Goal: Task Accomplishment & Management: Manage account settings

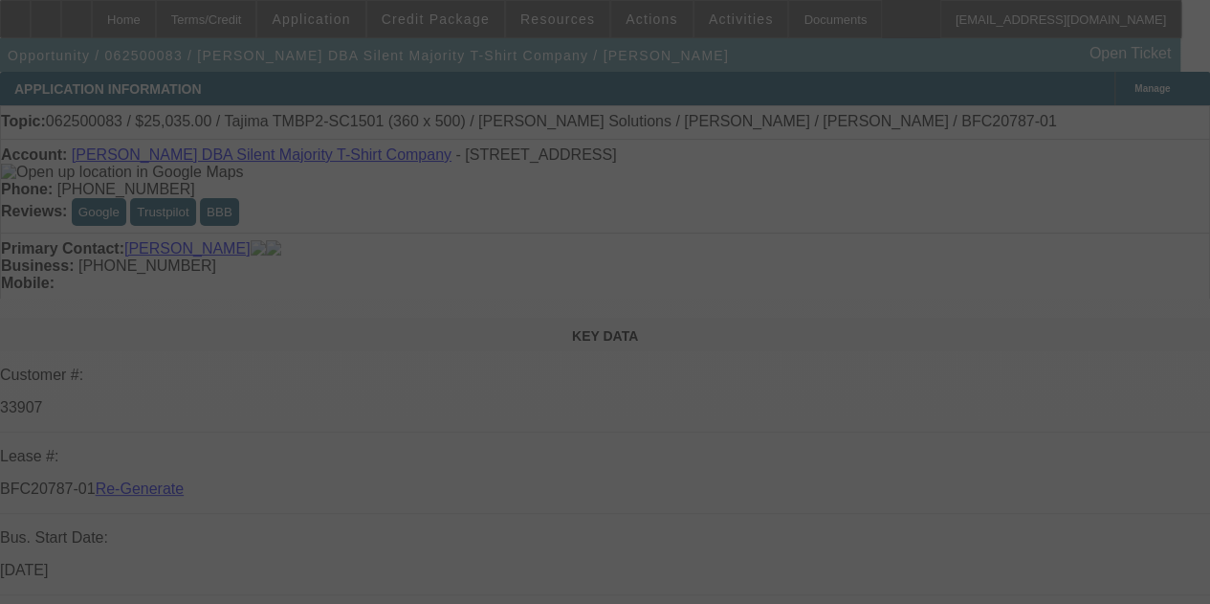
select select "4"
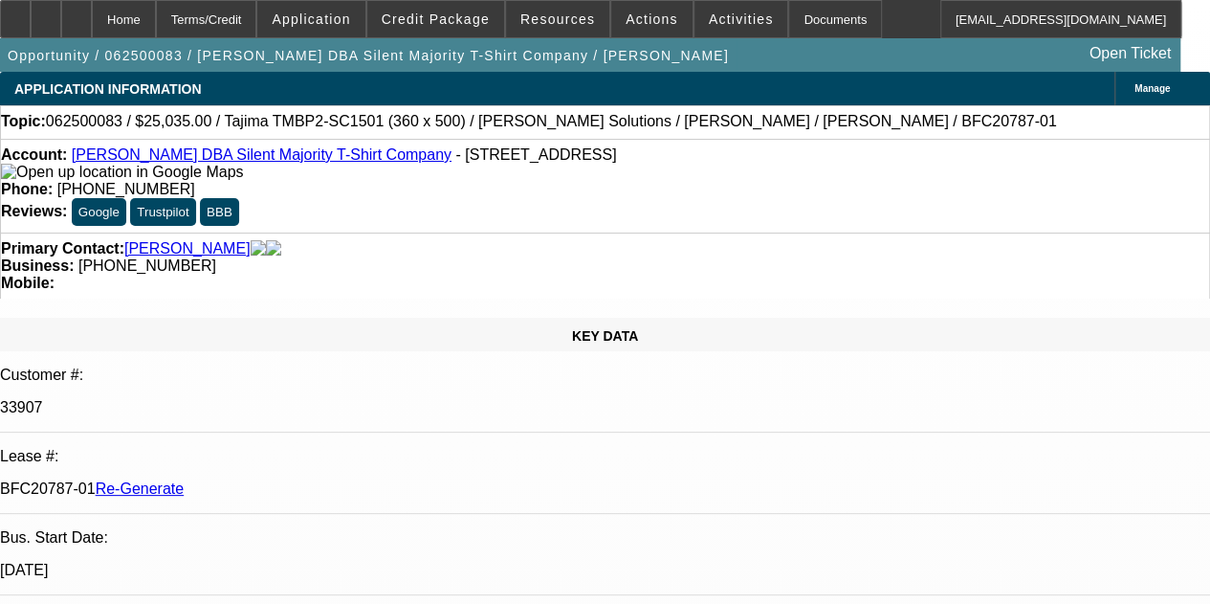
select select "0"
select select "6"
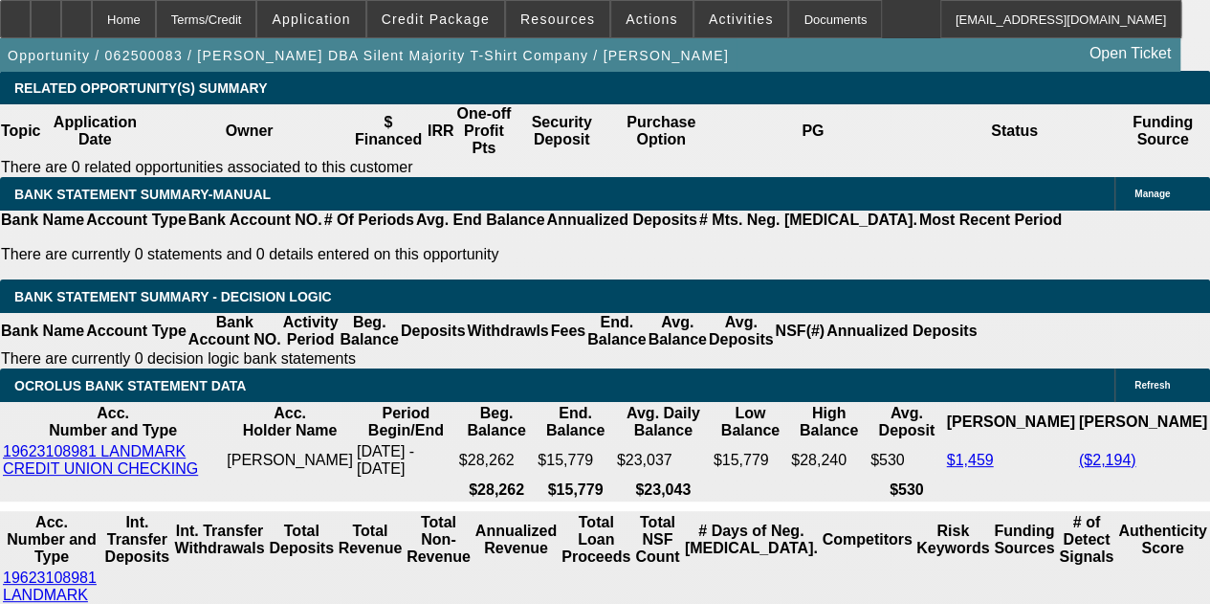
scroll to position [3515, 0]
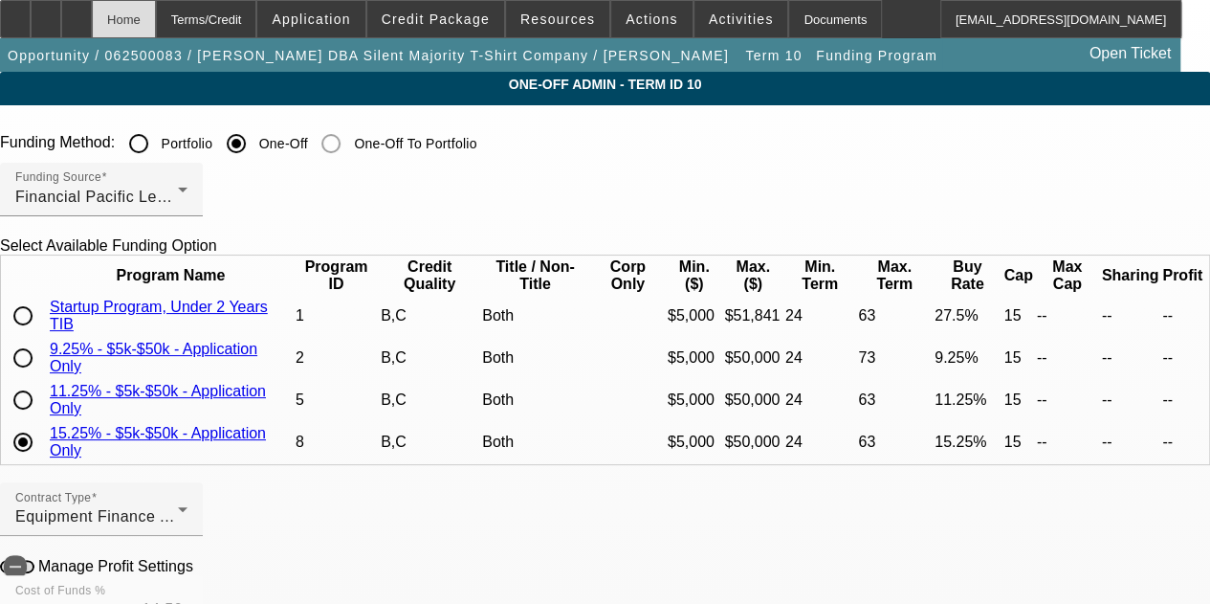
click at [156, 25] on div "Home" at bounding box center [124, 19] width 64 height 38
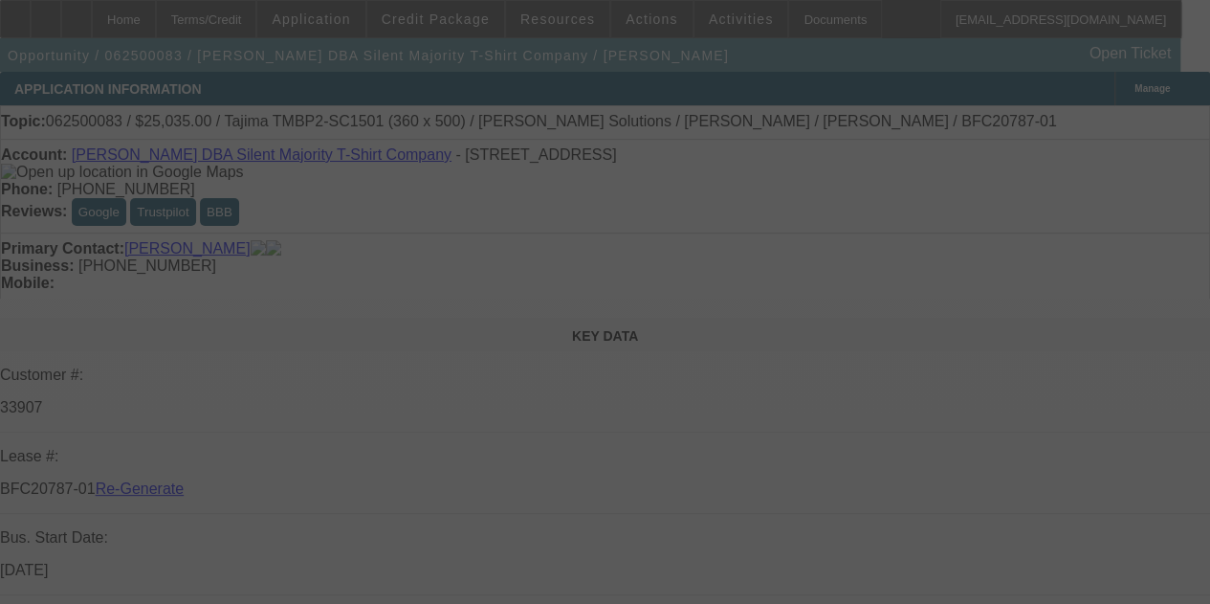
select select "4"
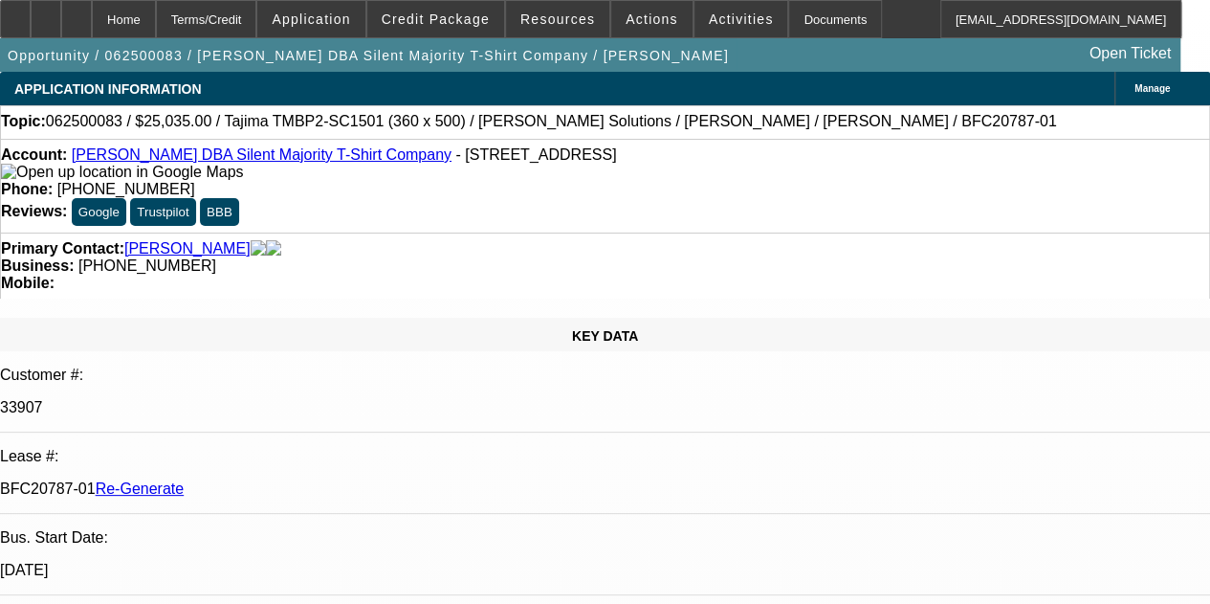
select select "0"
select select "6"
click at [709, 12] on span "Activities" at bounding box center [741, 18] width 65 height 15
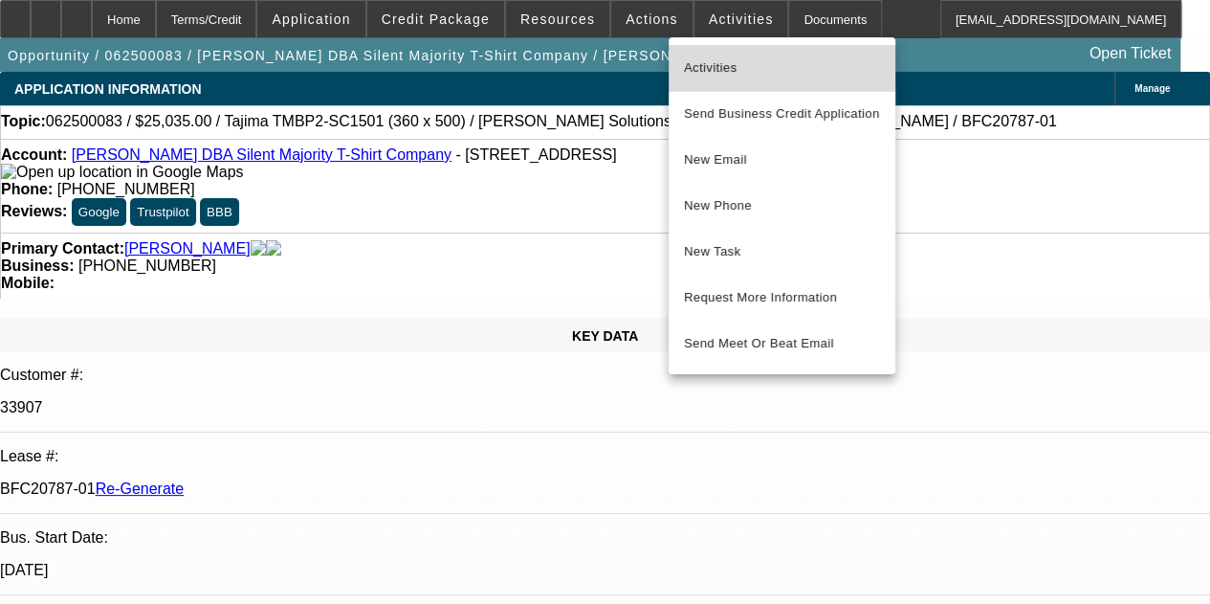
click at [698, 55] on button "Activities" at bounding box center [782, 68] width 227 height 46
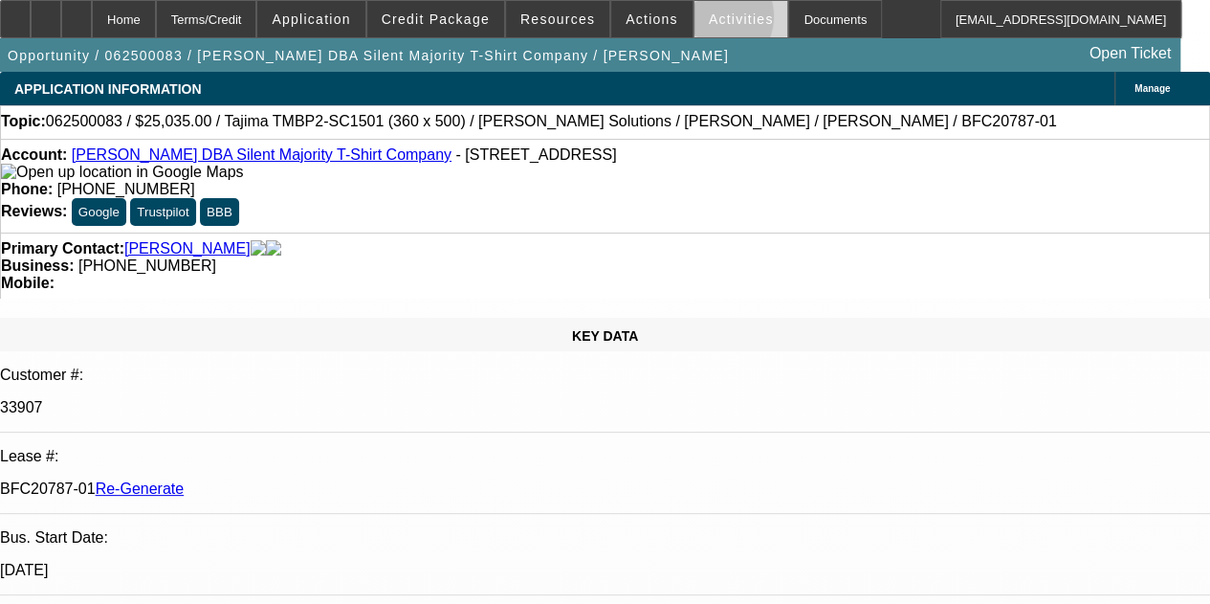
click at [709, 21] on span "Activities" at bounding box center [741, 18] width 65 height 15
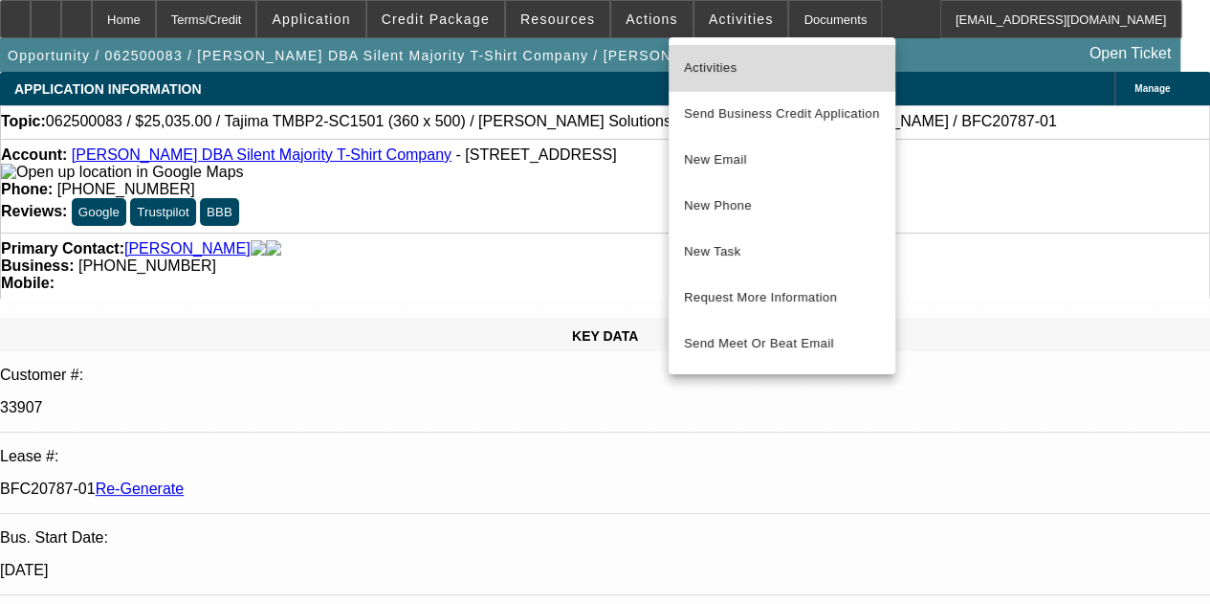
click at [692, 71] on span "Activities" at bounding box center [782, 67] width 196 height 23
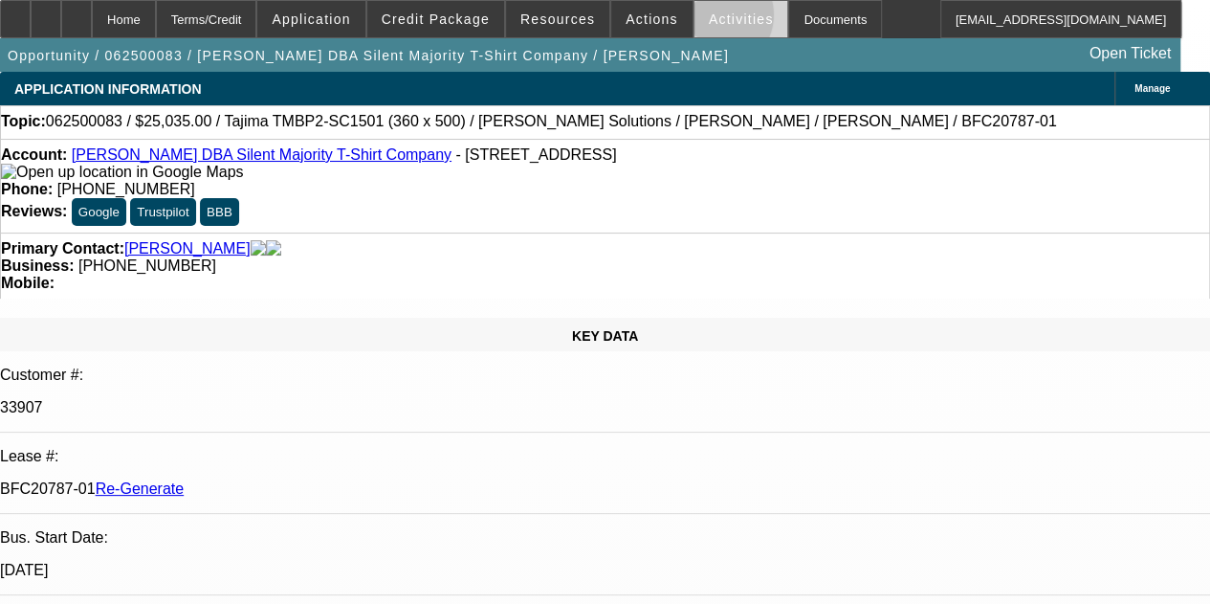
click at [709, 19] on span "Activities" at bounding box center [741, 18] width 65 height 15
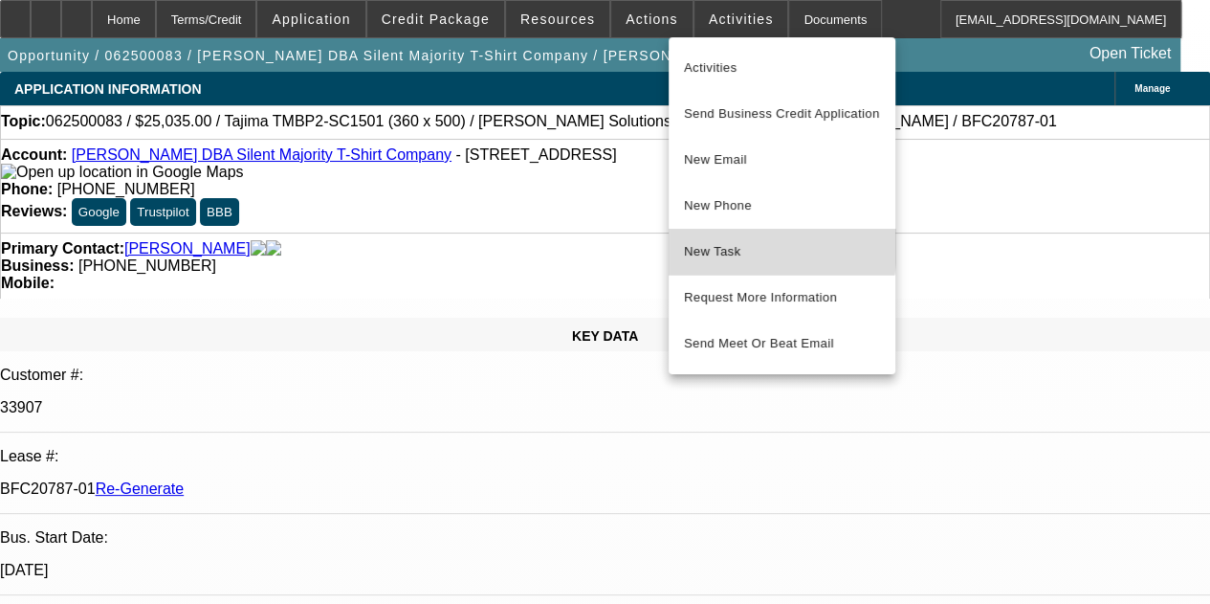
click at [702, 243] on span "New Task" at bounding box center [782, 251] width 196 height 23
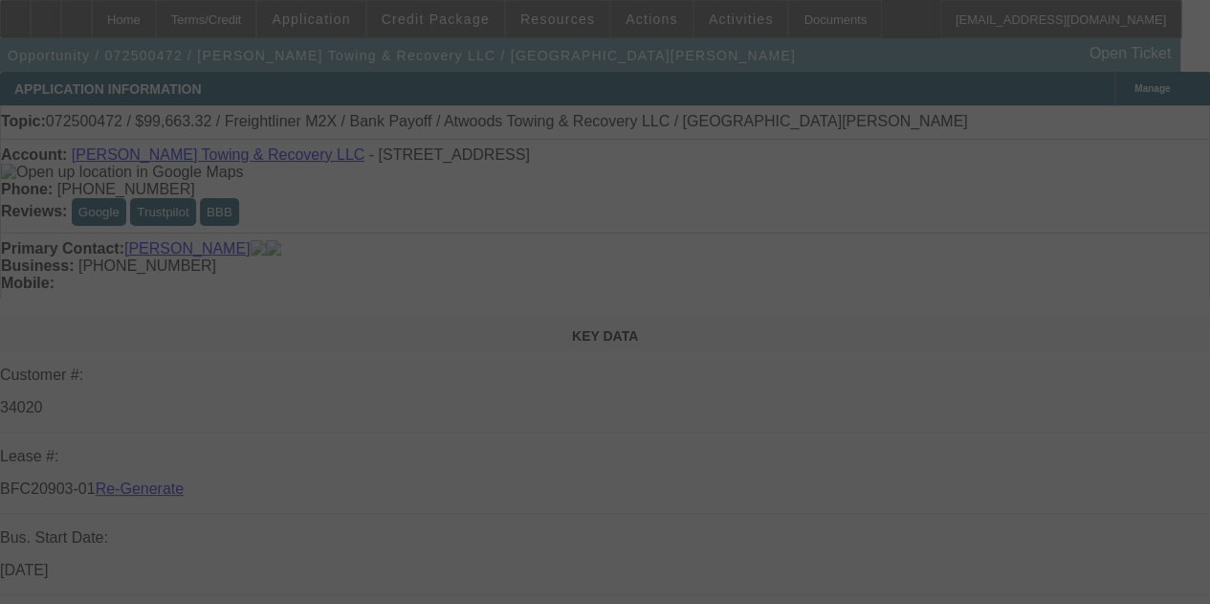
select select "4"
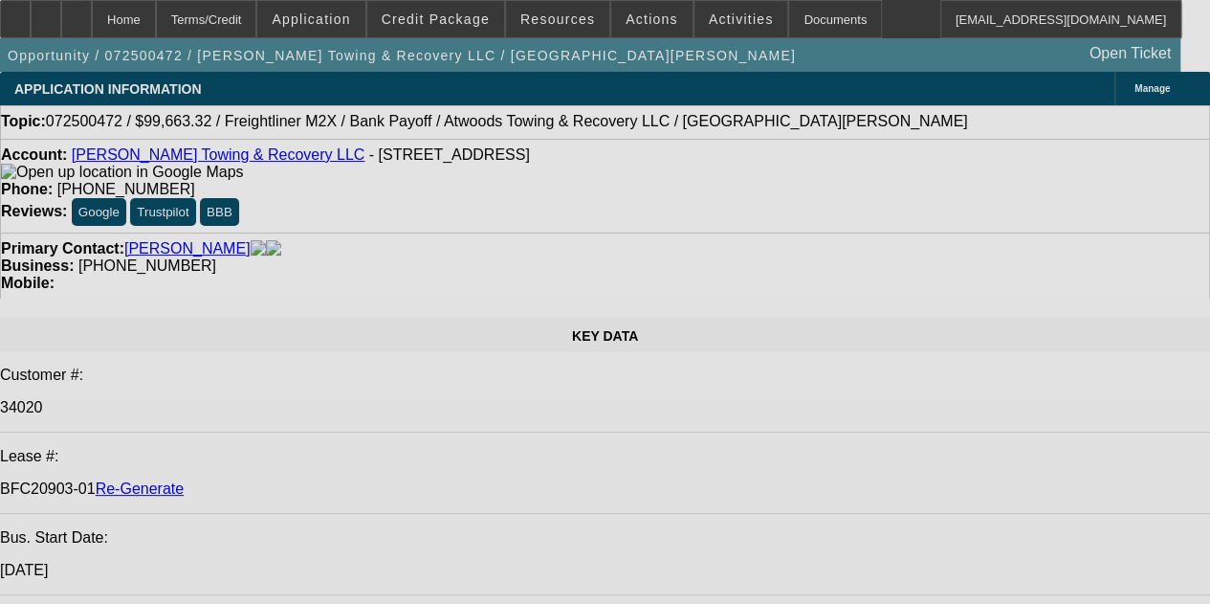
select select "0"
select select "2"
select select "0"
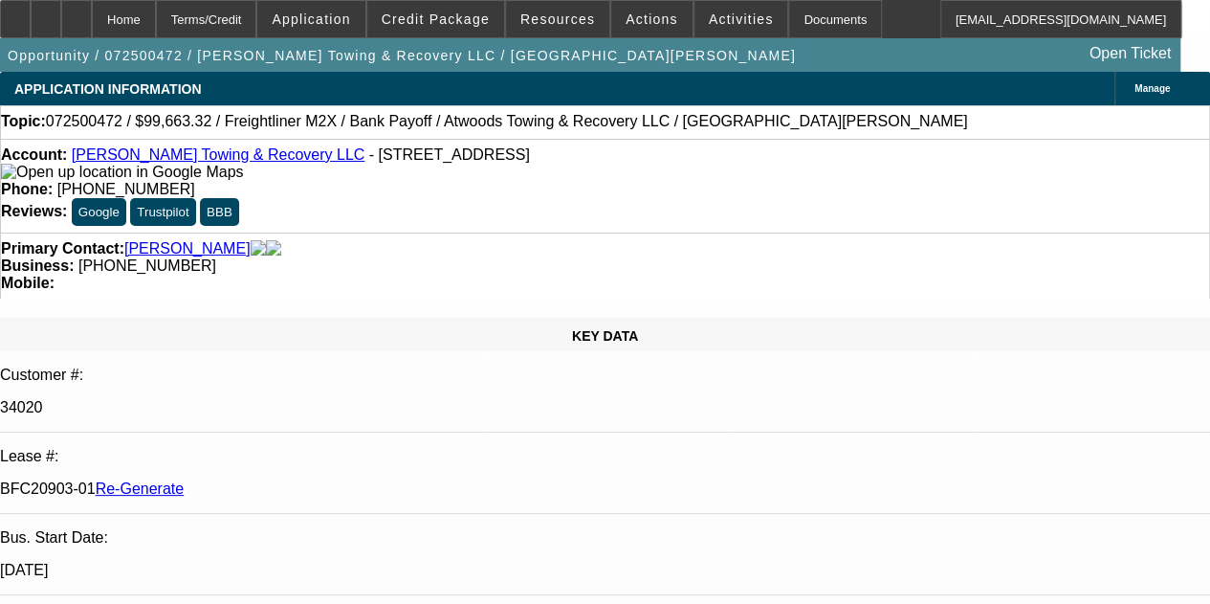
select select "2"
select select "6"
click at [714, 13] on span "Activities" at bounding box center [741, 18] width 65 height 15
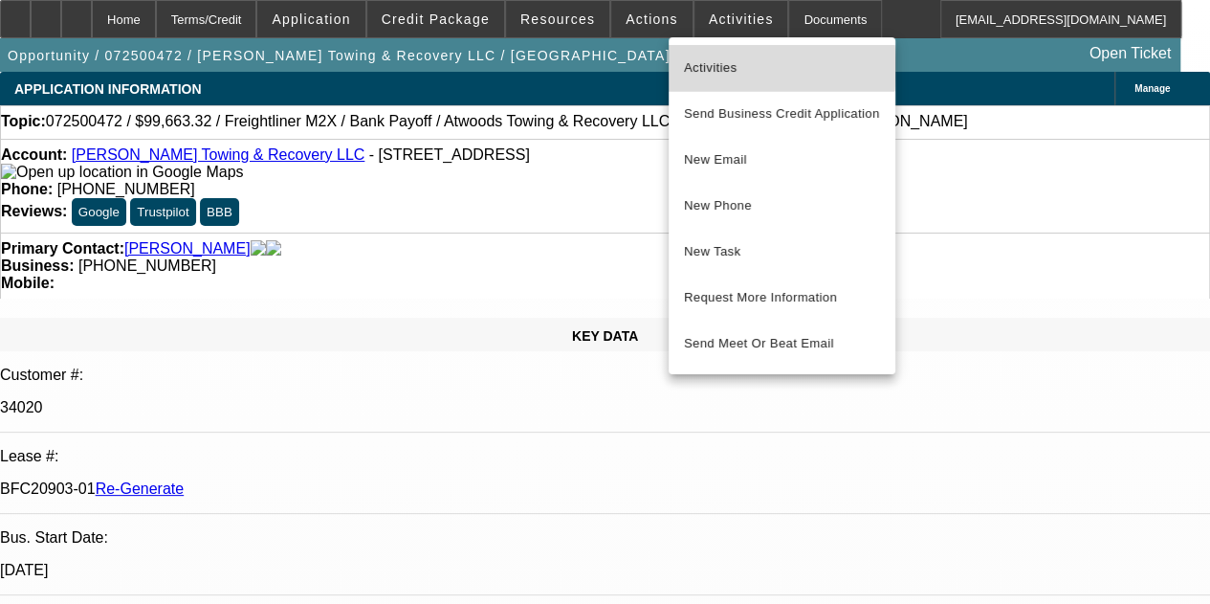
click at [710, 68] on span "Activities" at bounding box center [782, 67] width 196 height 23
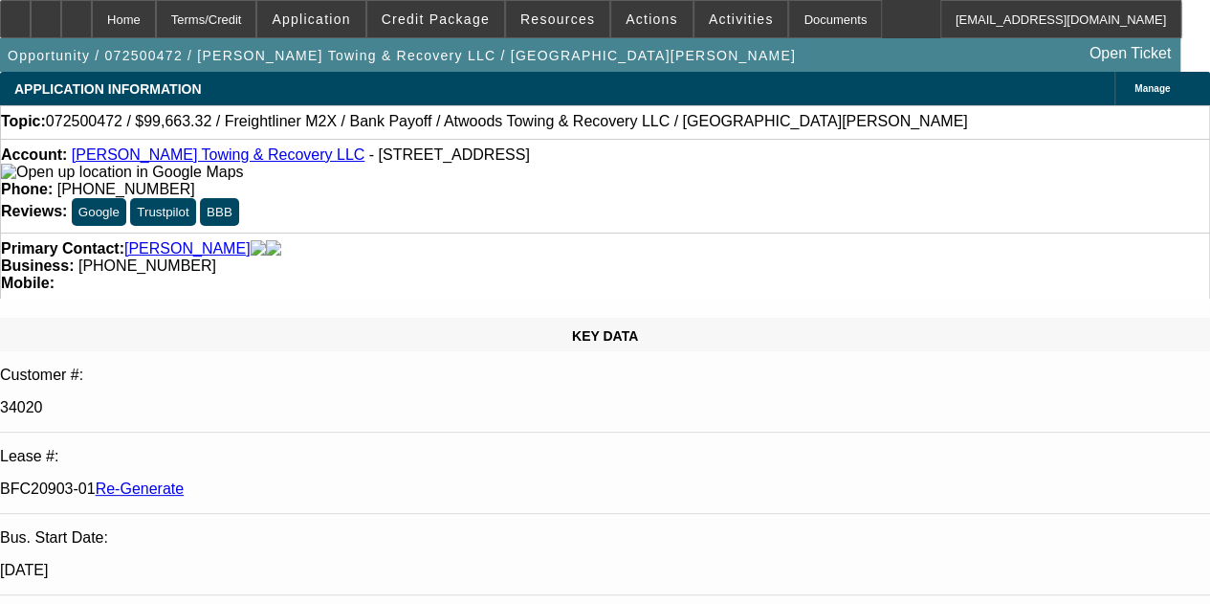
click at [626, 22] on span "Actions" at bounding box center [652, 18] width 53 height 15
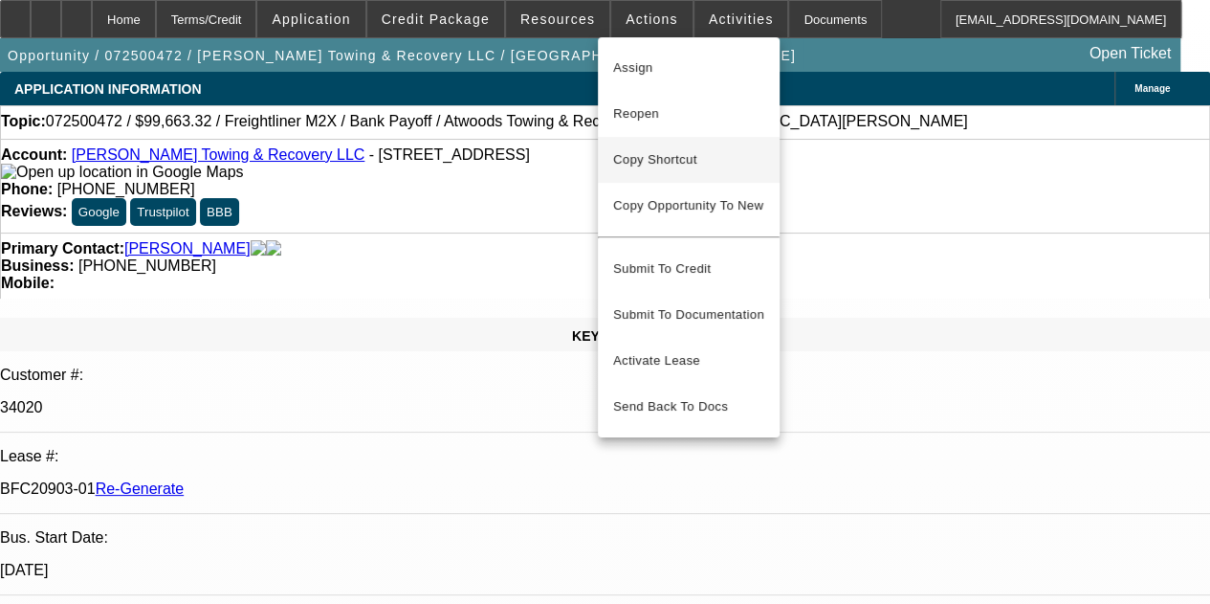
click at [637, 150] on span "Copy Shortcut" at bounding box center [688, 159] width 151 height 23
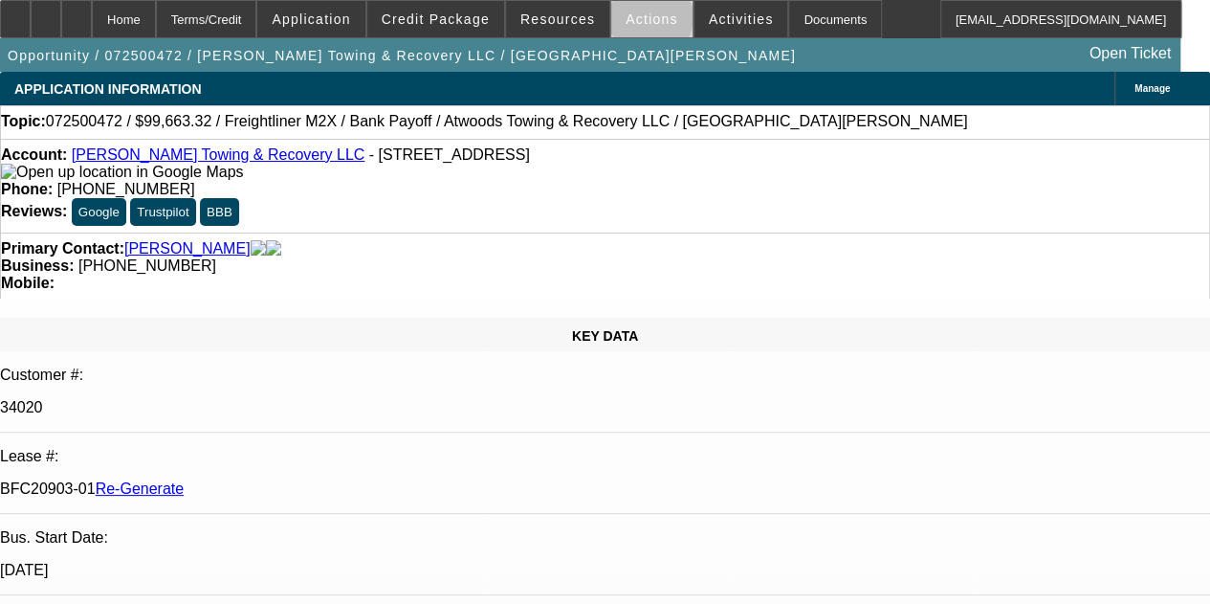
click at [639, 22] on span "Actions" at bounding box center [652, 18] width 53 height 15
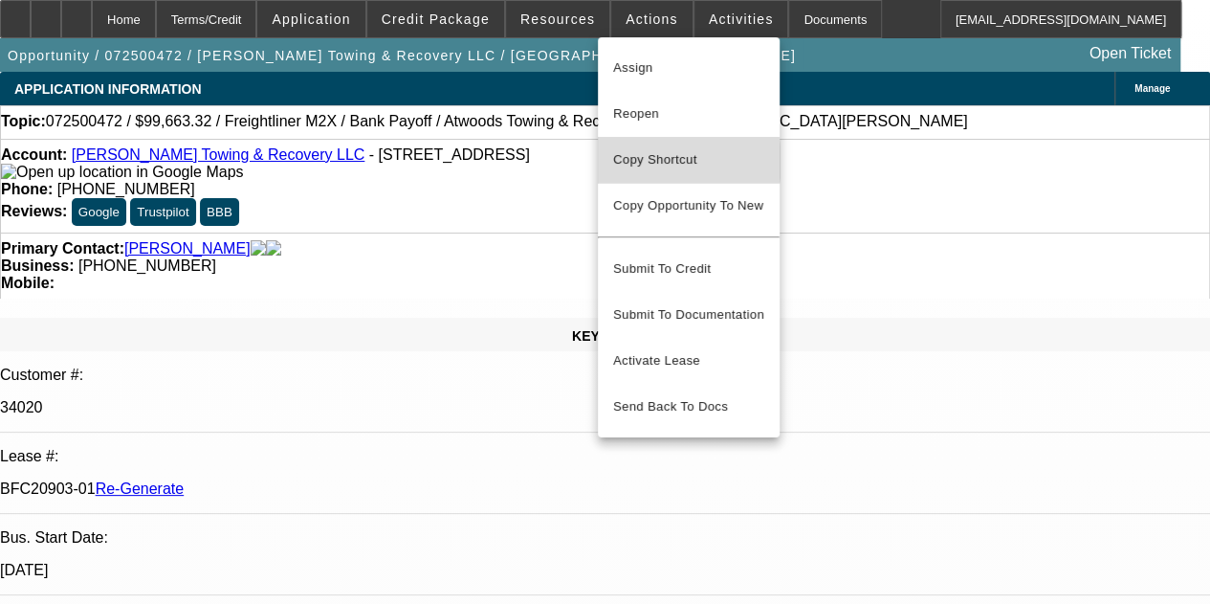
click at [633, 162] on span "Copy Shortcut" at bounding box center [688, 159] width 151 height 23
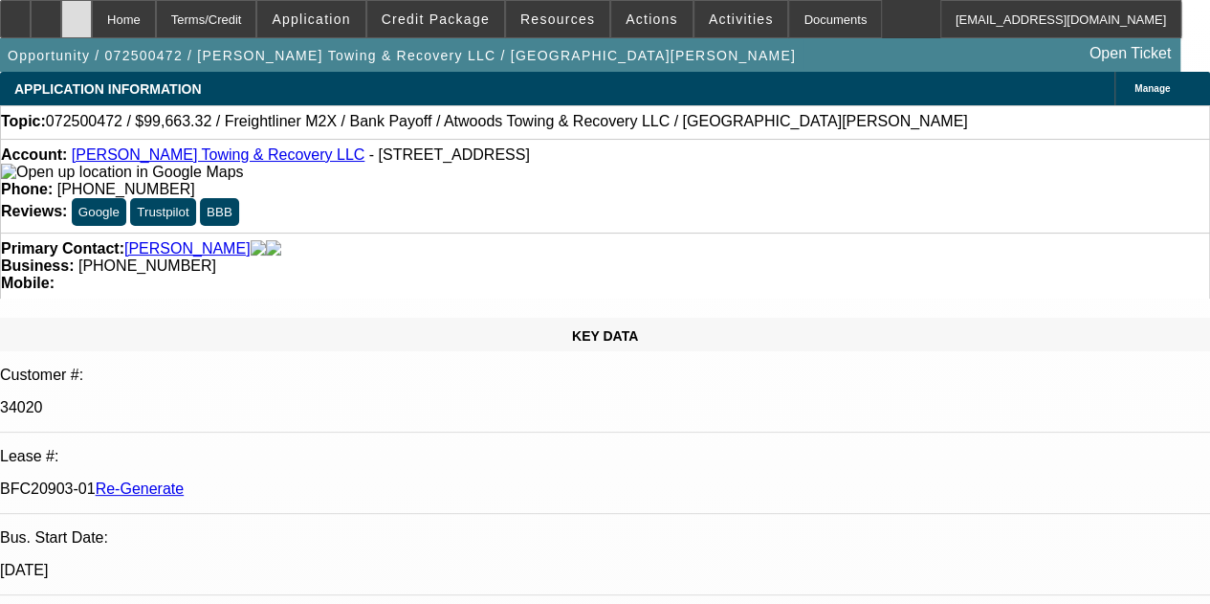
click at [77, 12] on icon at bounding box center [77, 12] width 0 height 0
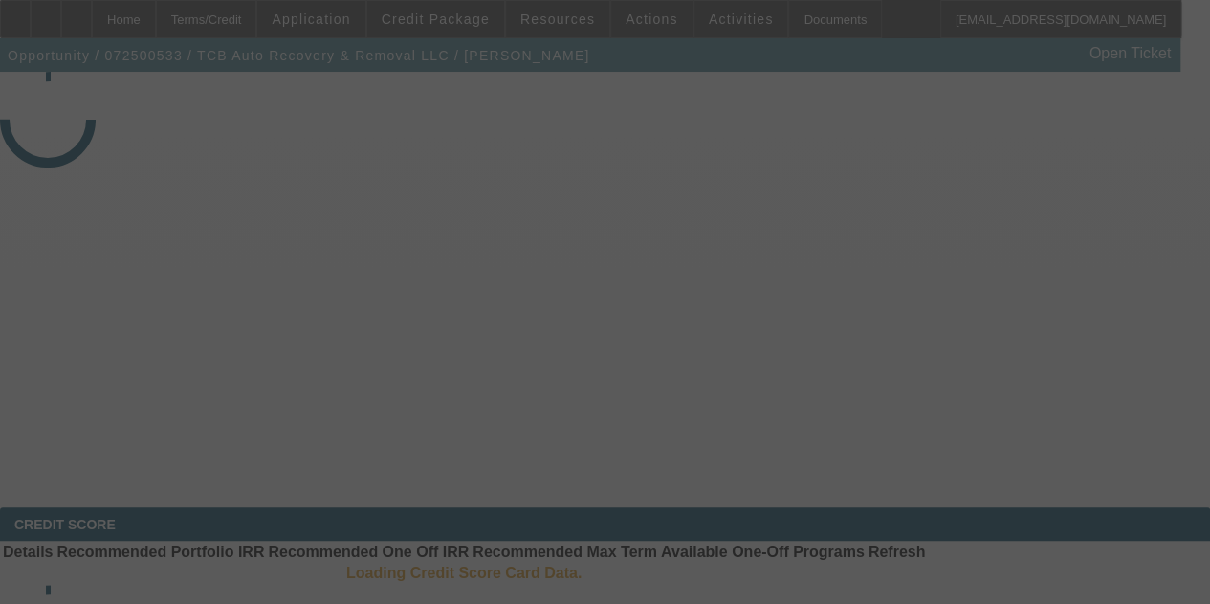
select select "4"
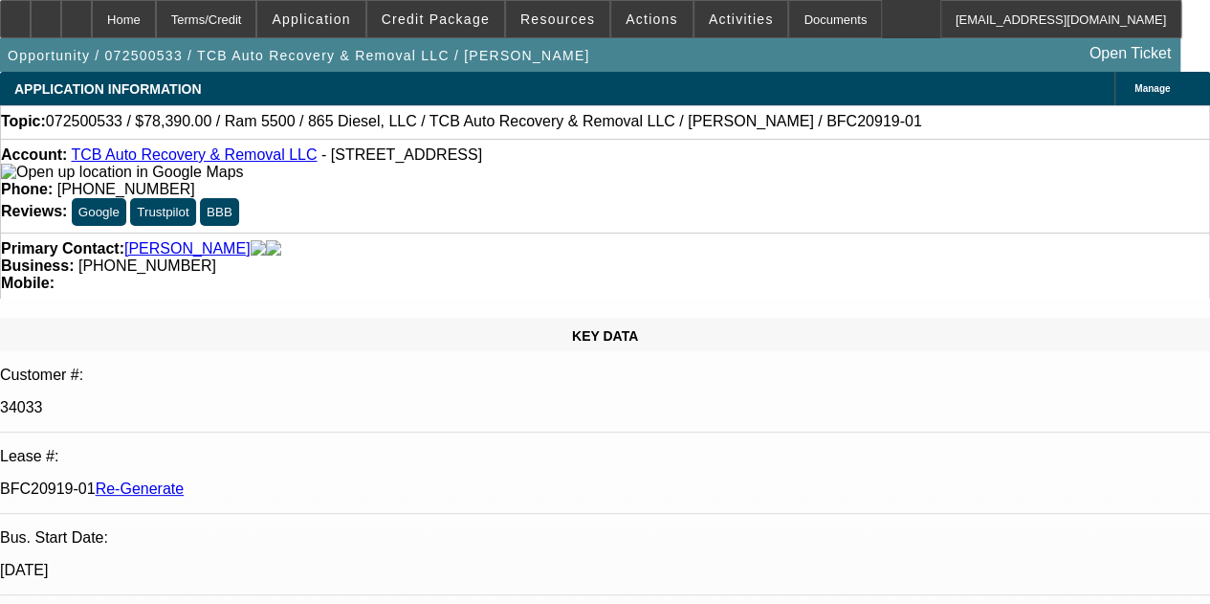
select select "0.1"
select select "0"
select select "2"
select select "0"
select select "6"
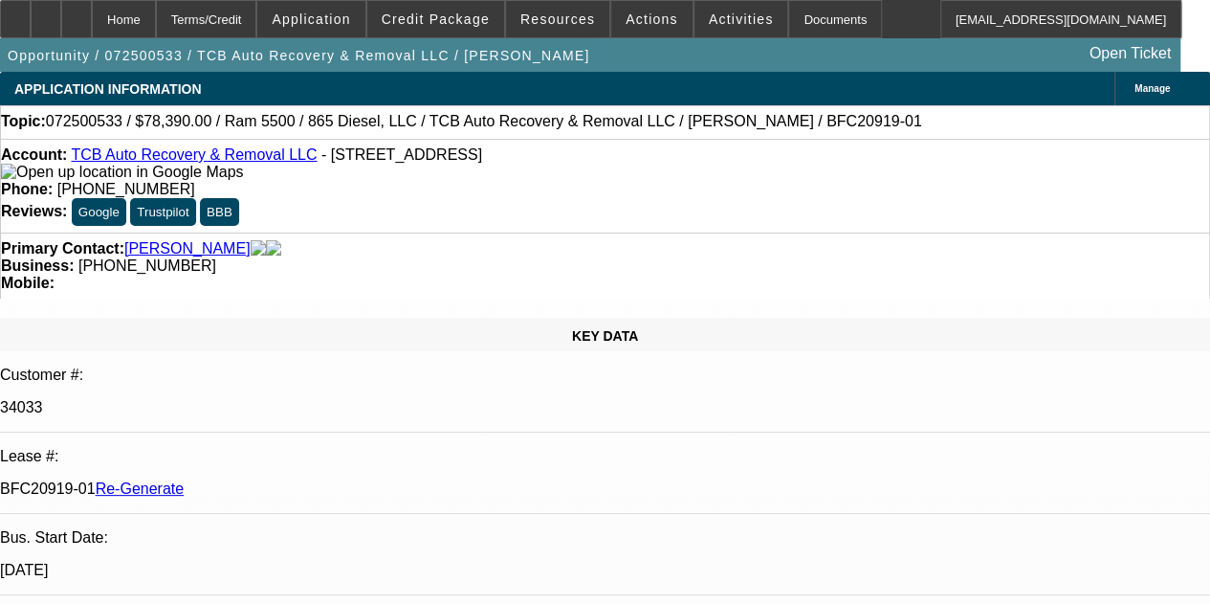
scroll to position [115, 0]
click at [448, 20] on span "Credit Package" at bounding box center [436, 18] width 108 height 15
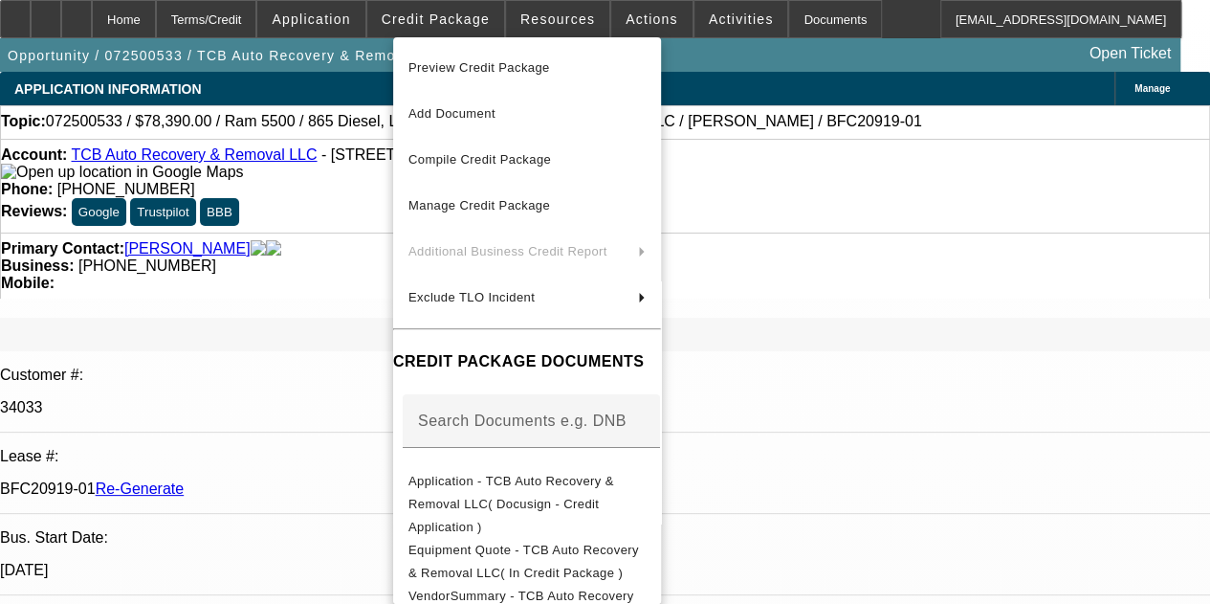
click at [546, 20] on div at bounding box center [605, 302] width 1210 height 604
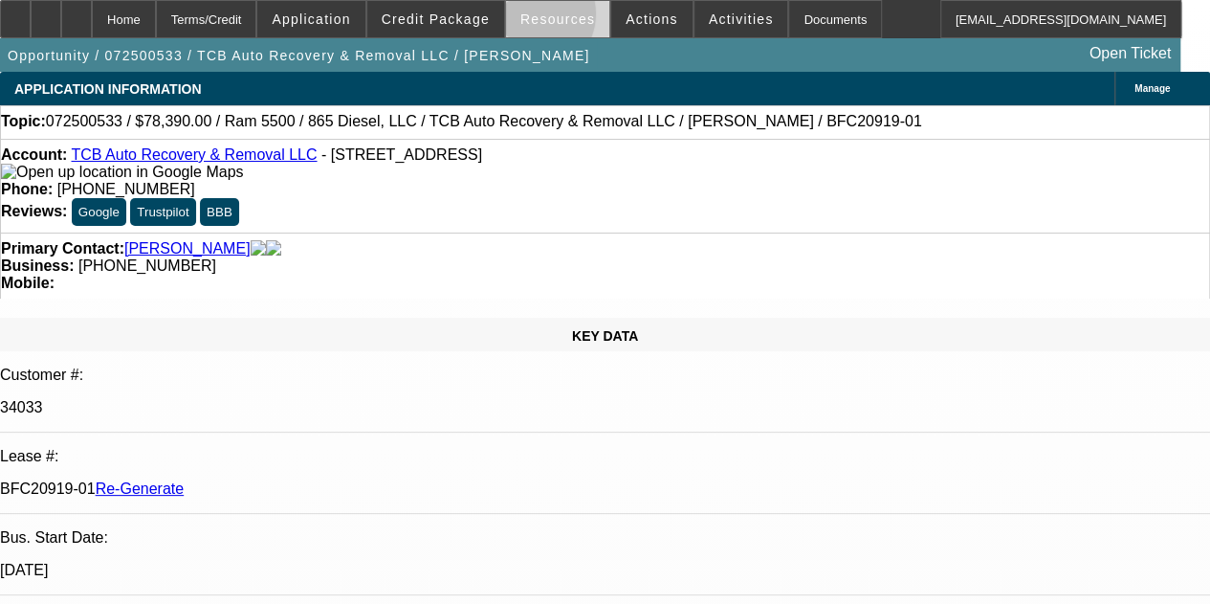
click at [538, 18] on span "Resources" at bounding box center [557, 18] width 75 height 15
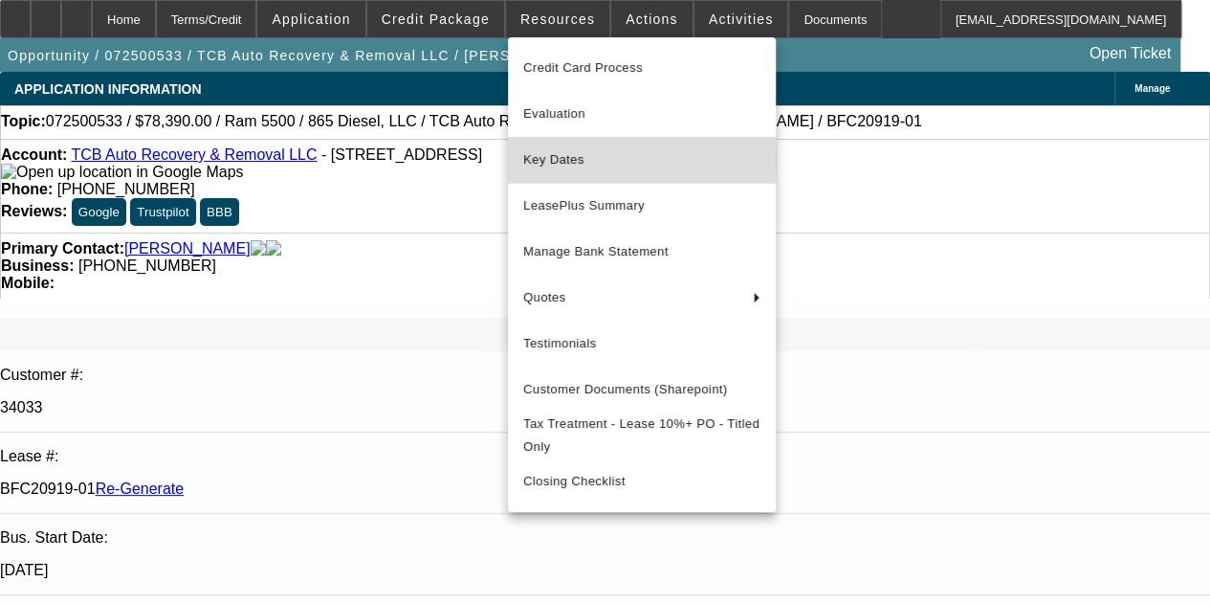
click at [550, 158] on span "Key Dates" at bounding box center [641, 159] width 237 height 23
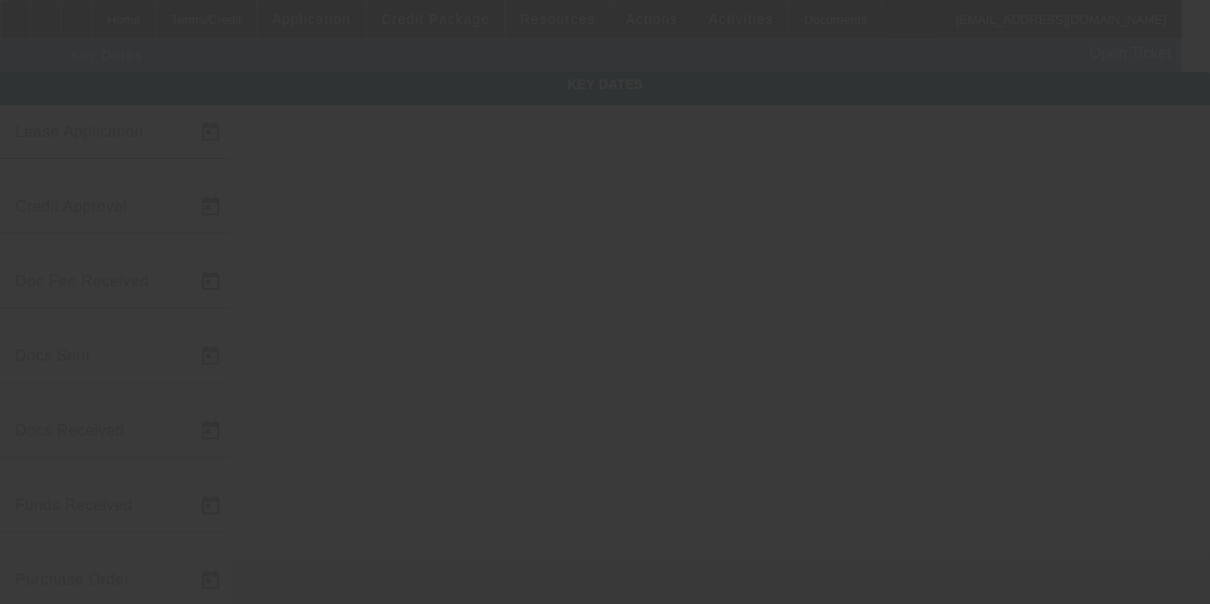
type input "7/23/2025"
type input "8/5/2025"
type input "8/6/2025"
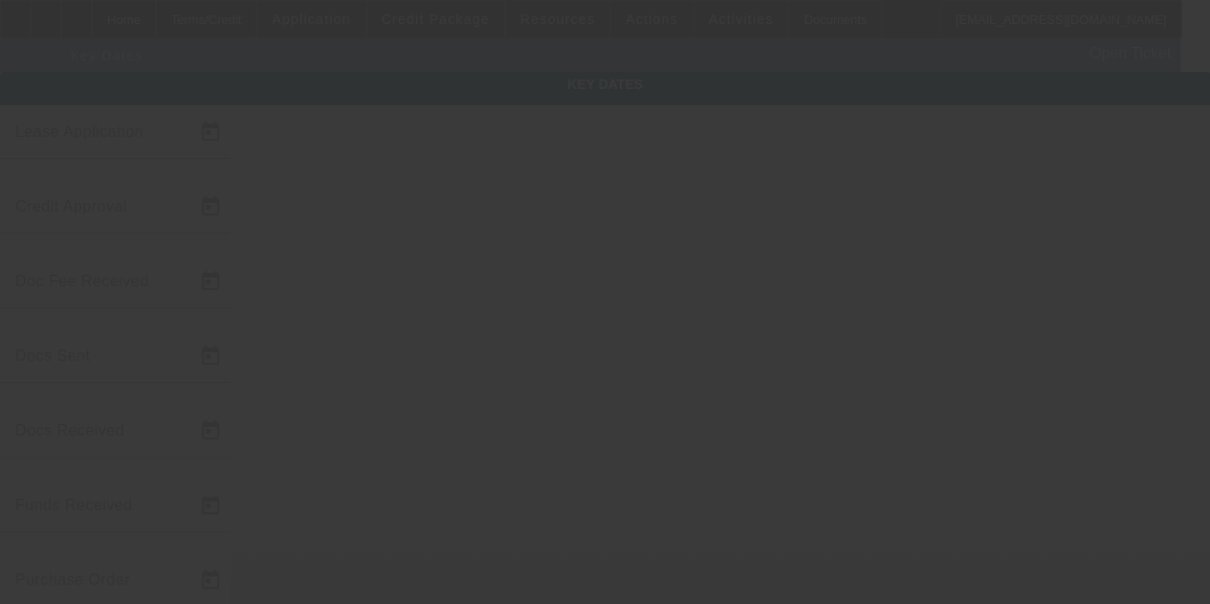
type input "8/6/2025"
type input "8/7/2025"
type input "9/1/2025"
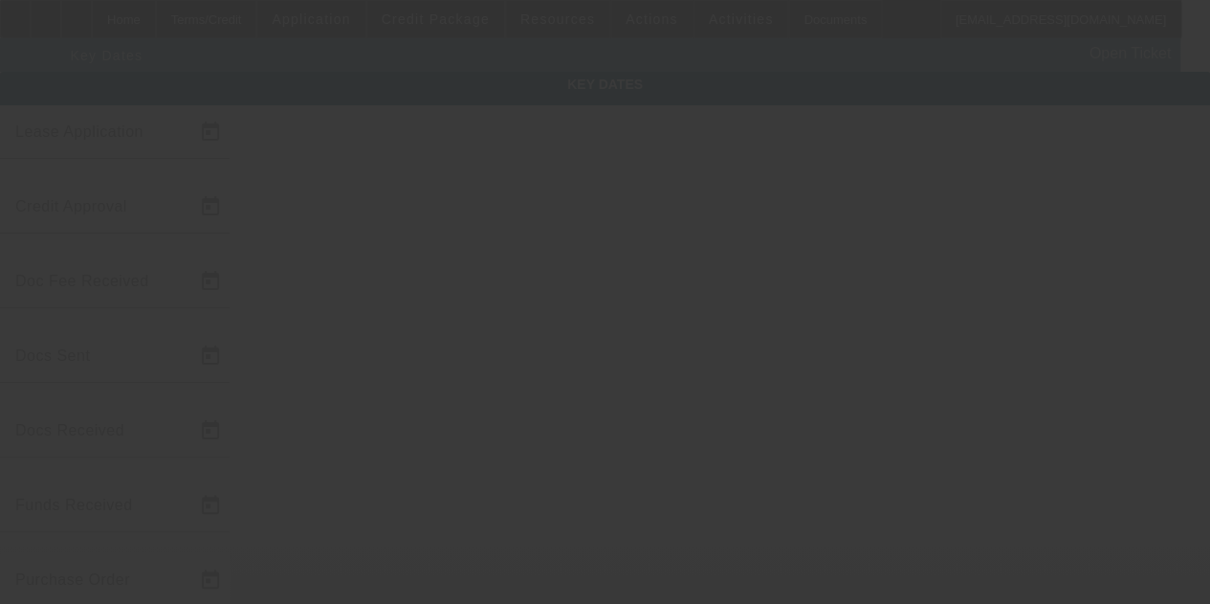
type input "10/1/2025"
type input "8/13/2025"
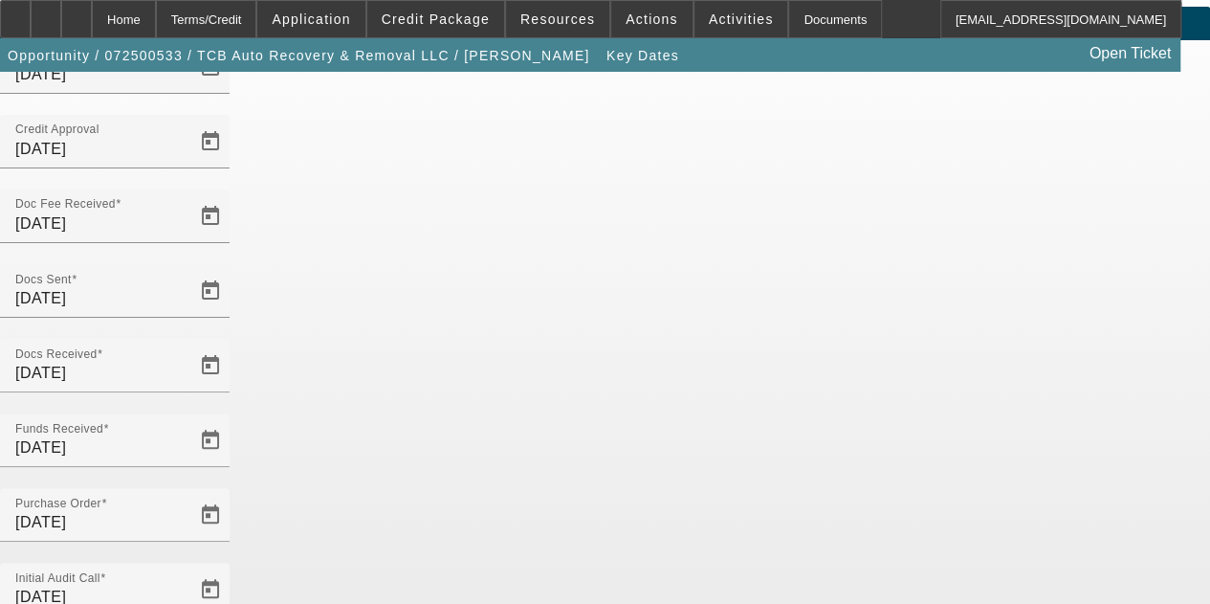
scroll to position [124, 0]
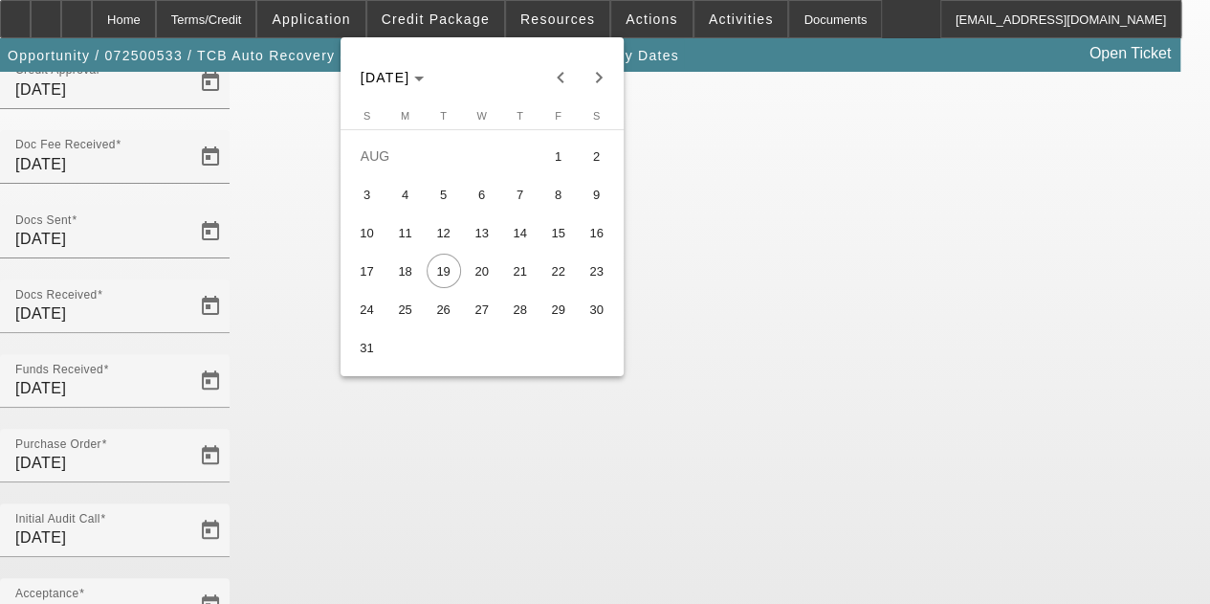
click at [481, 242] on span "13" at bounding box center [482, 232] width 34 height 34
type input "8/13/2025"
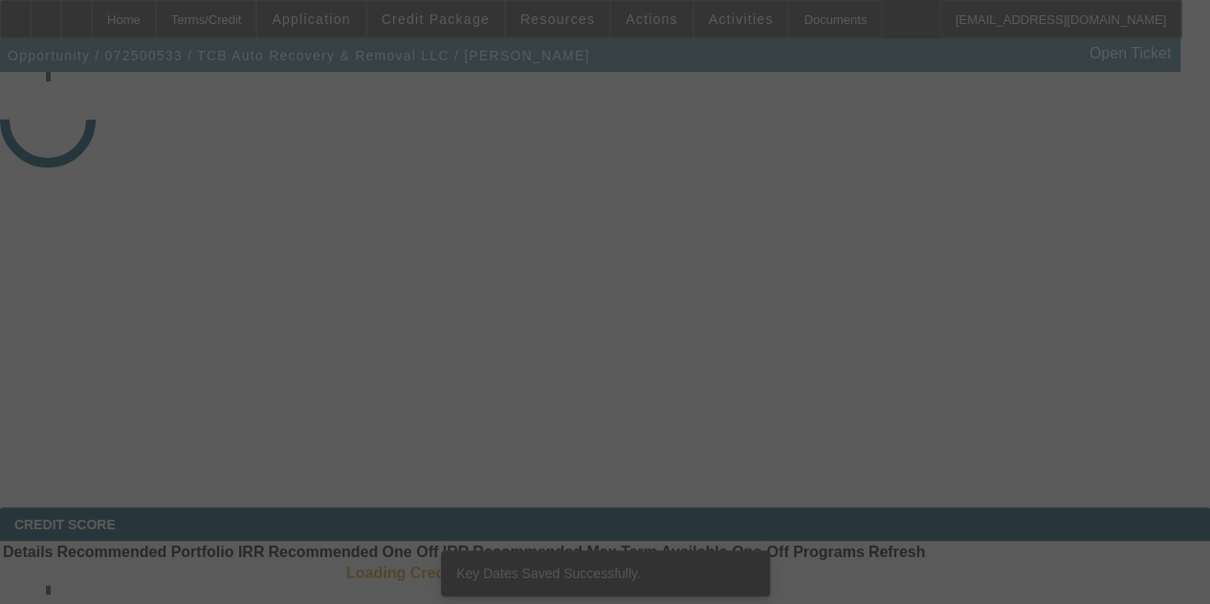
select select "4"
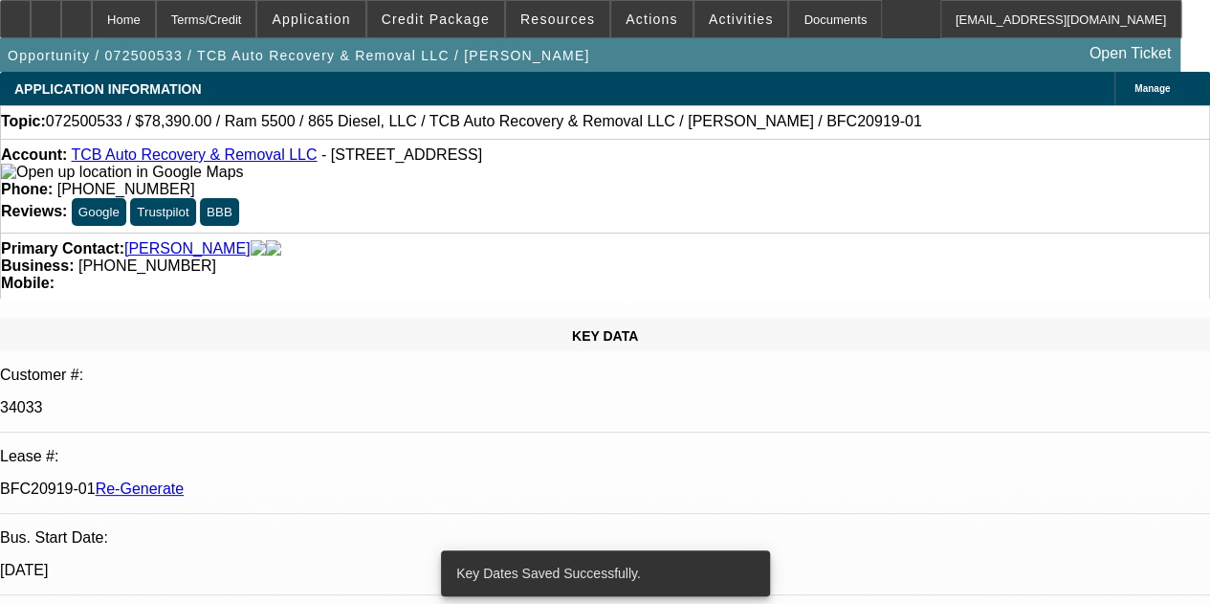
select select "0.1"
select select "0"
select select "2"
select select "0"
select select "6"
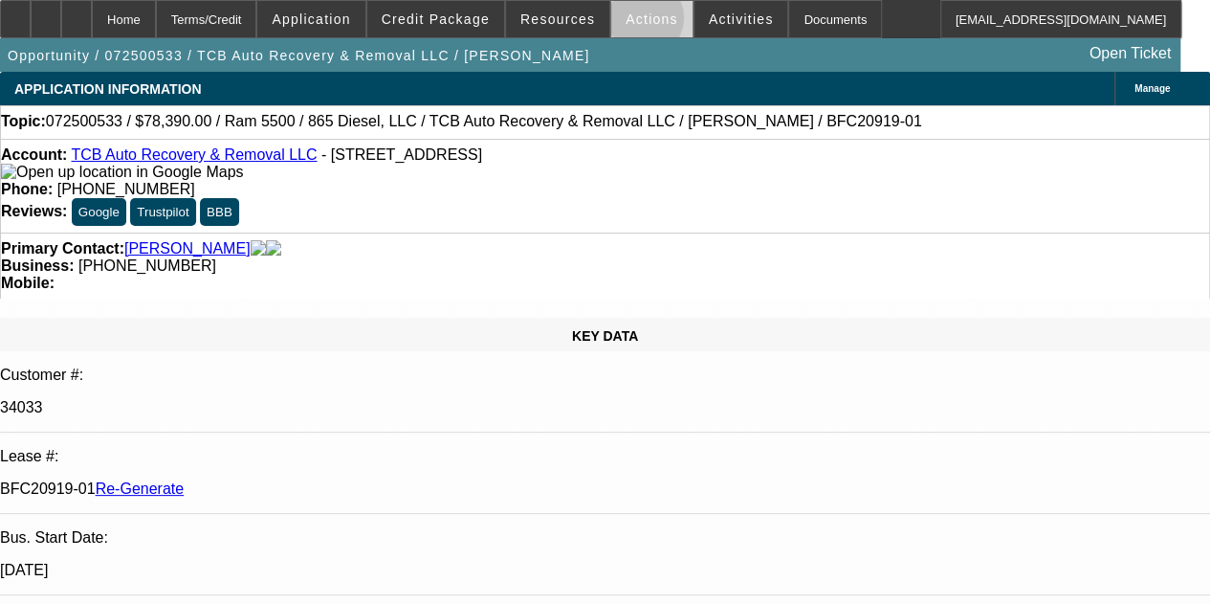
click at [628, 22] on span "Actions" at bounding box center [652, 18] width 53 height 15
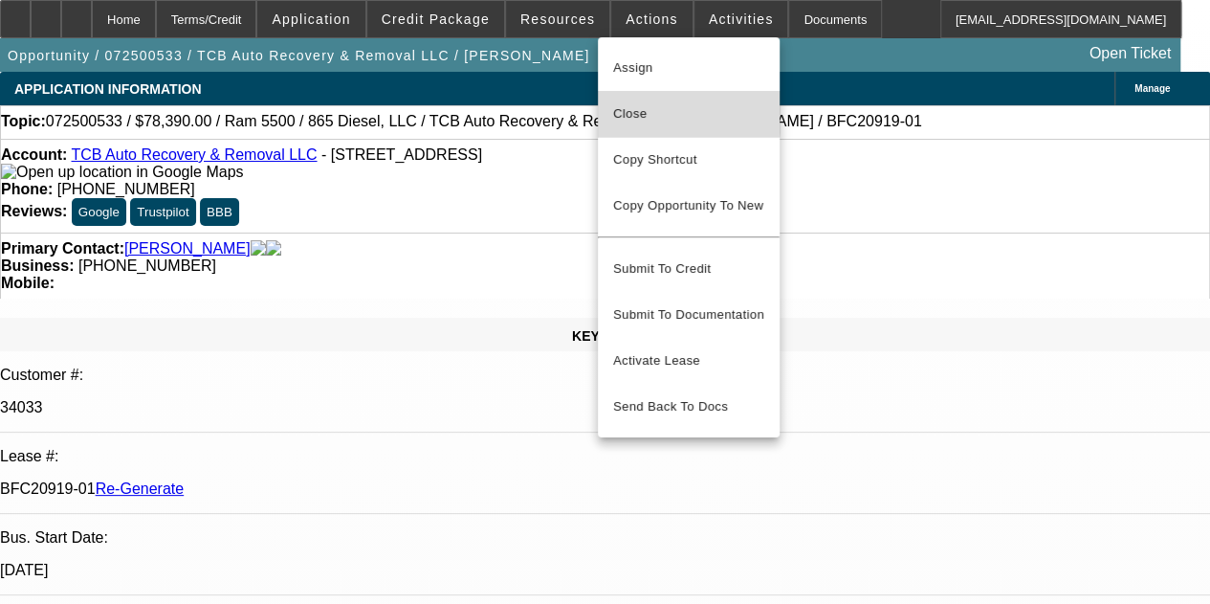
click at [630, 110] on span "Close" at bounding box center [688, 113] width 151 height 23
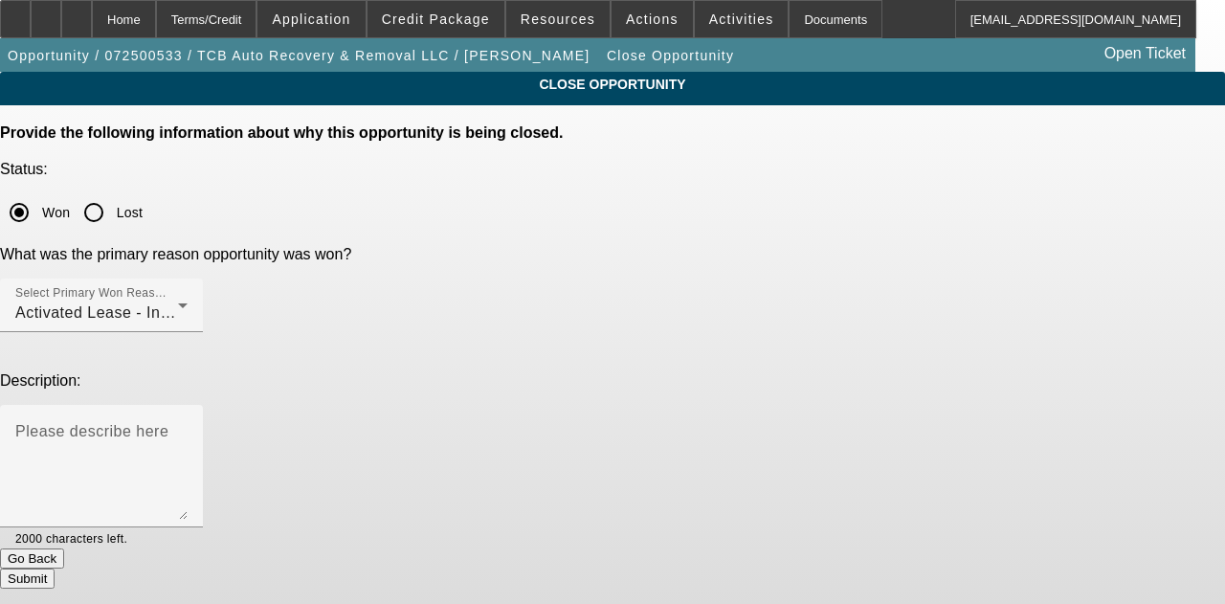
click at [55, 568] on button "Submit" at bounding box center [27, 578] width 55 height 20
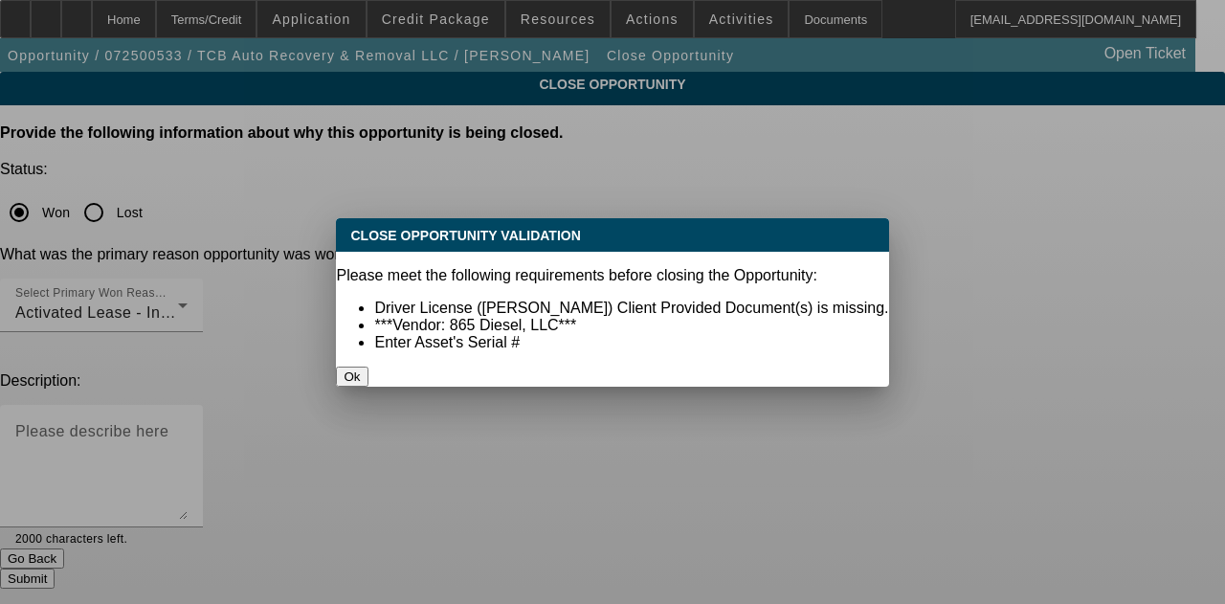
click at [367, 366] on button "Ok" at bounding box center [352, 376] width 32 height 20
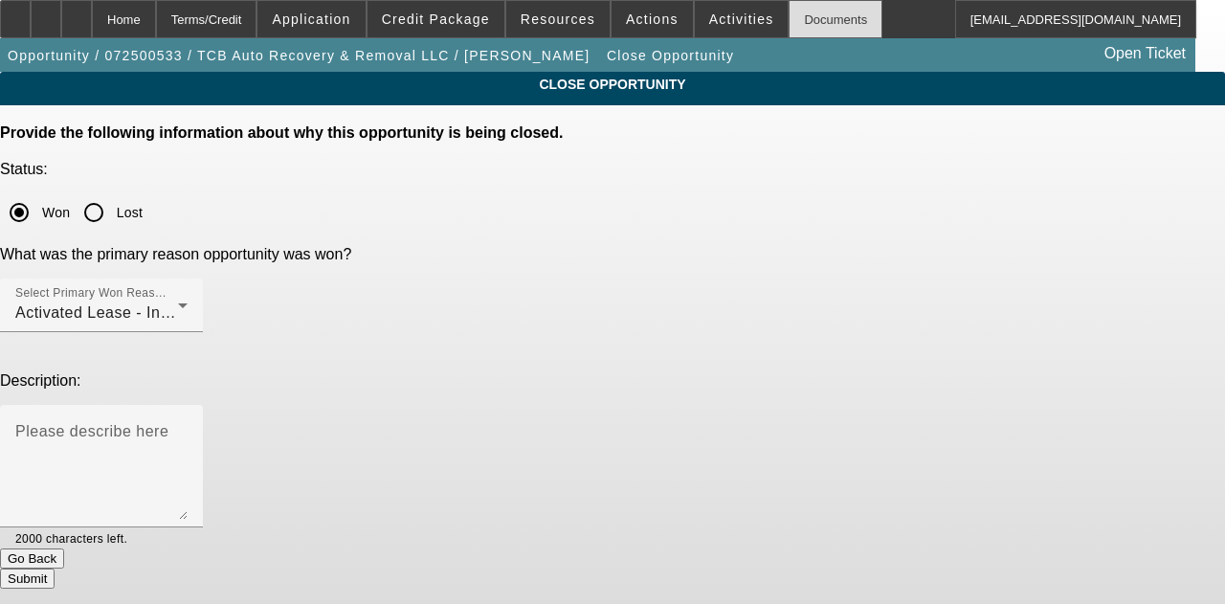
click at [788, 29] on div "Documents" at bounding box center [835, 19] width 94 height 38
click at [55, 568] on button "Submit" at bounding box center [27, 578] width 55 height 20
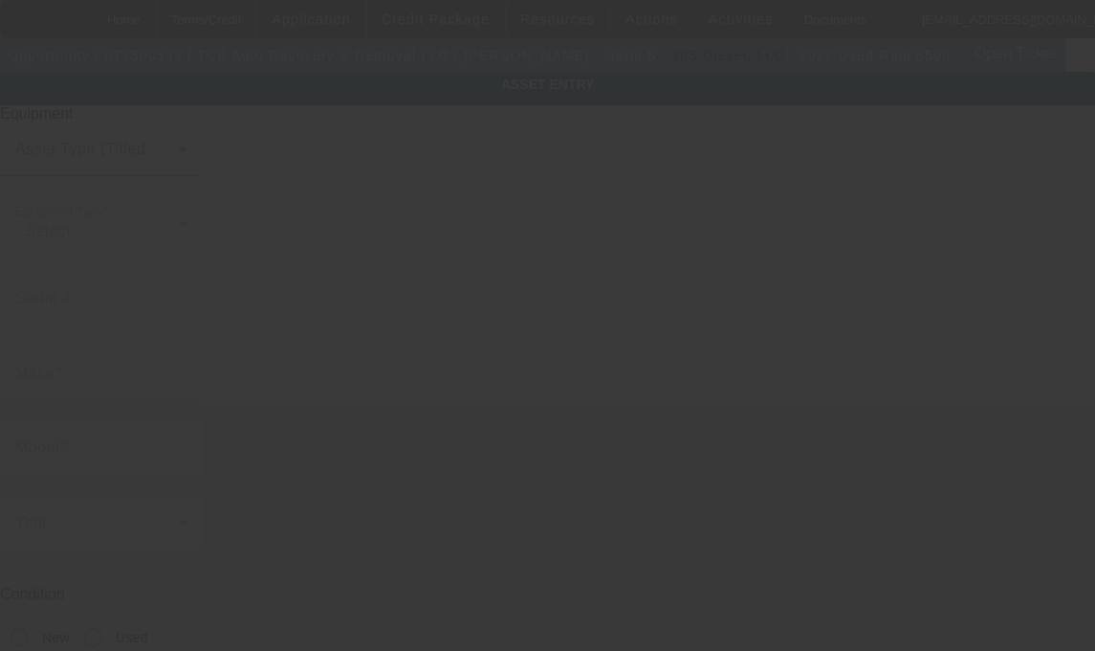
type input "[US_VEHICLE_IDENTIFICATION_NUMBER]"
type input "Ram"
type input "5500"
radio input "true"
type textarea "with"
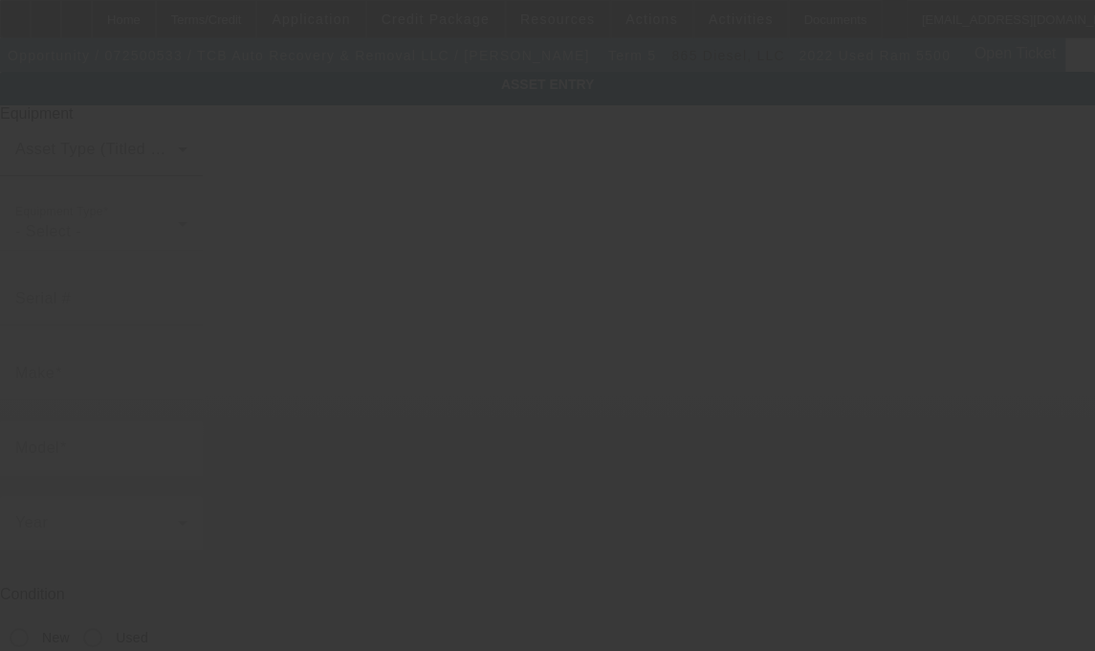
type input "4702 Green Acres Dr"
type input "Salem"
type input "24153"
type input "Roanoke"
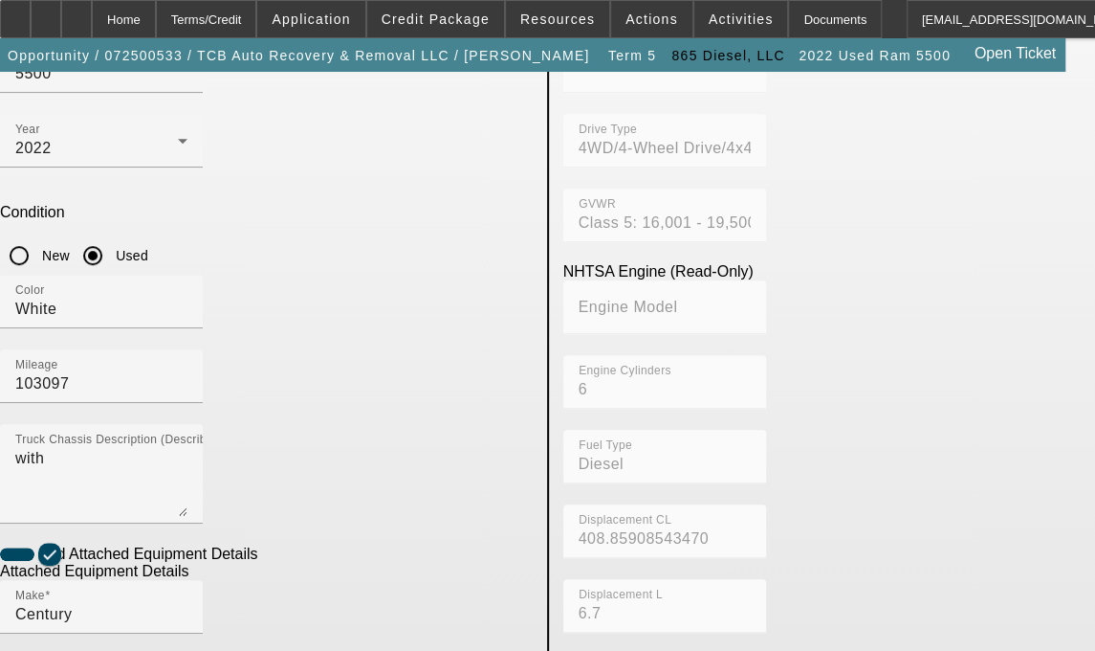
scroll to position [402, 0]
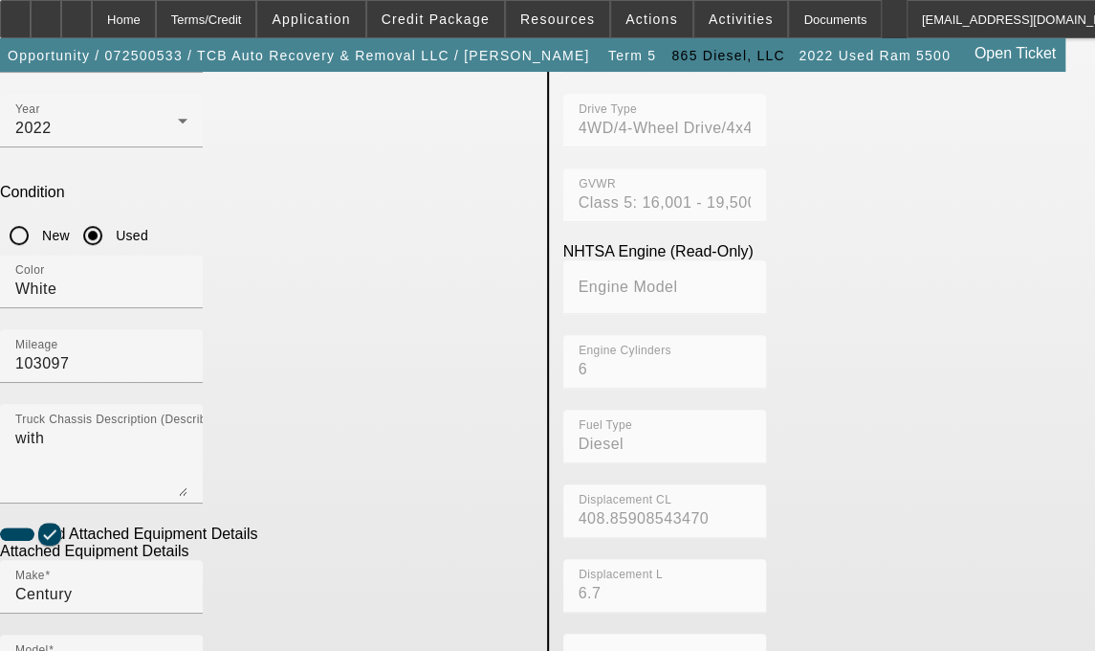
checkbox input "true"
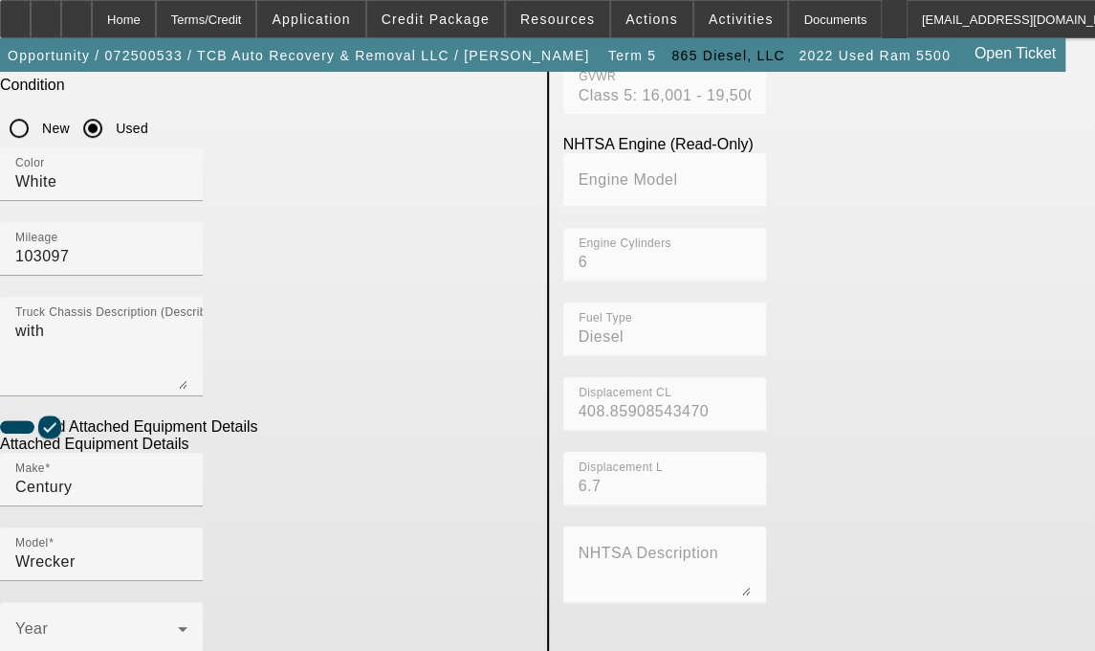
scroll to position [578, 0]
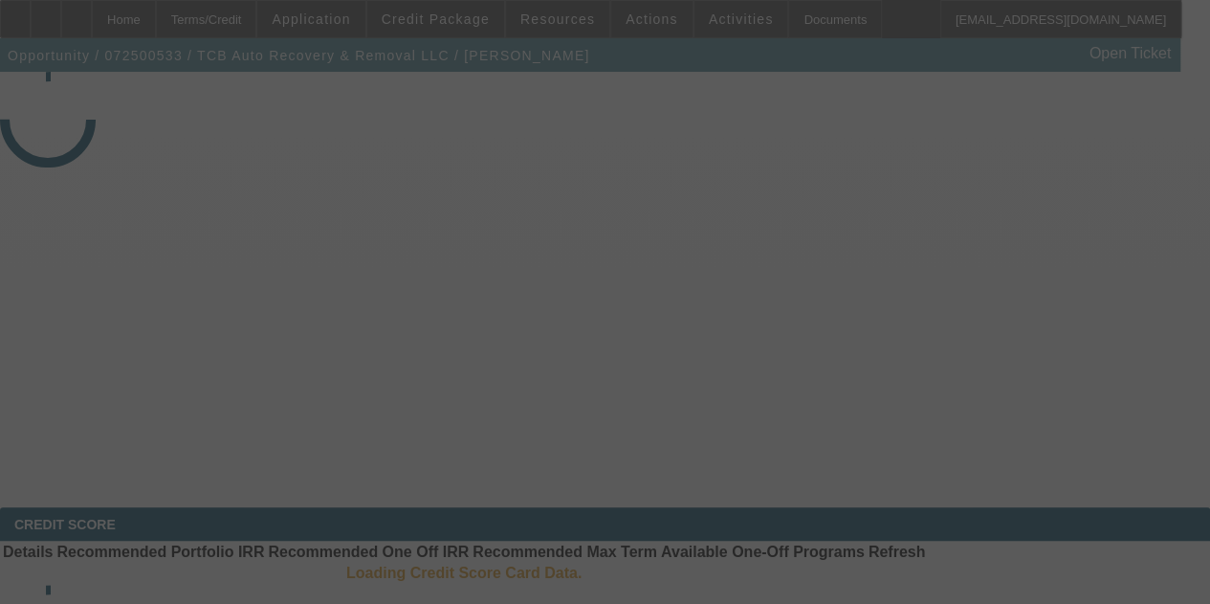
select select "4"
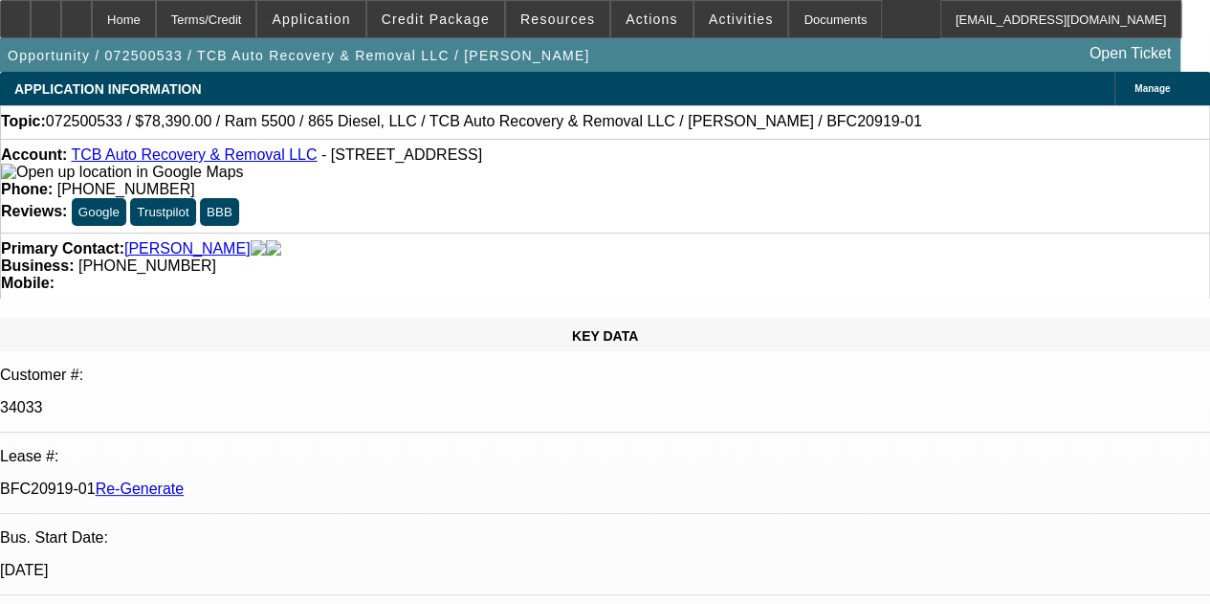
select select "0.1"
select select "0"
select select "2"
select select "6"
